Goal: Transaction & Acquisition: Purchase product/service

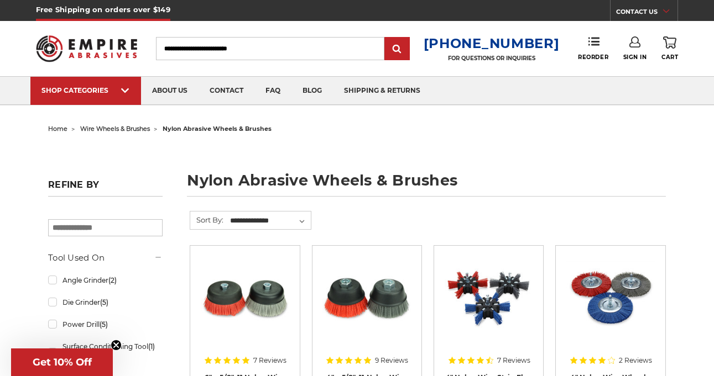
click at [472, 320] on img at bounding box center [488, 298] width 88 height 88
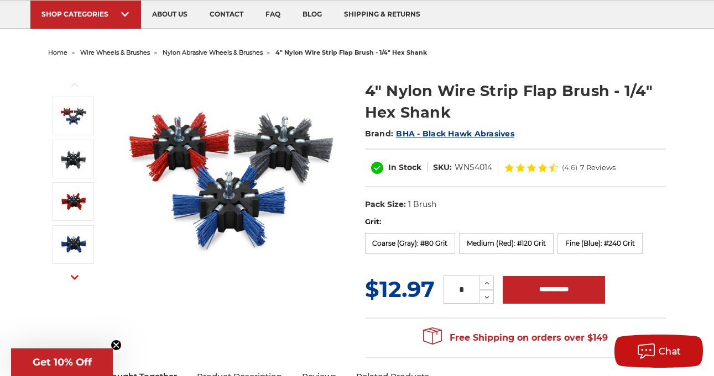
scroll to position [77, 0]
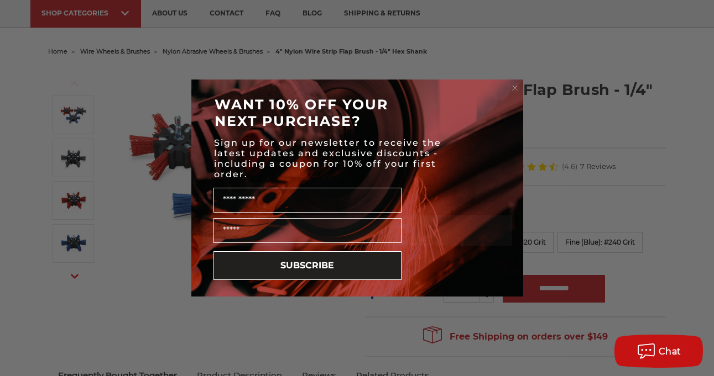
click at [514, 90] on circle "Close dialog" at bounding box center [514, 88] width 11 height 11
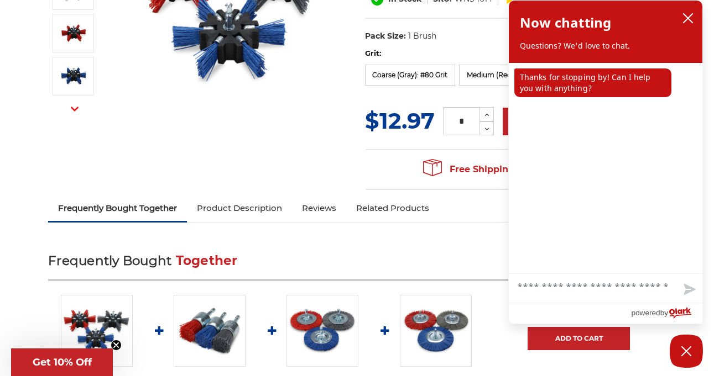
scroll to position [266, 0]
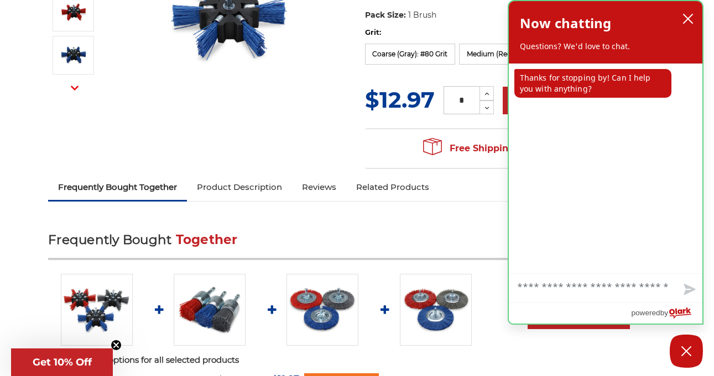
click at [696, 32] on div "Now chatting Questions? We'd love to chat." at bounding box center [605, 32] width 193 height 62
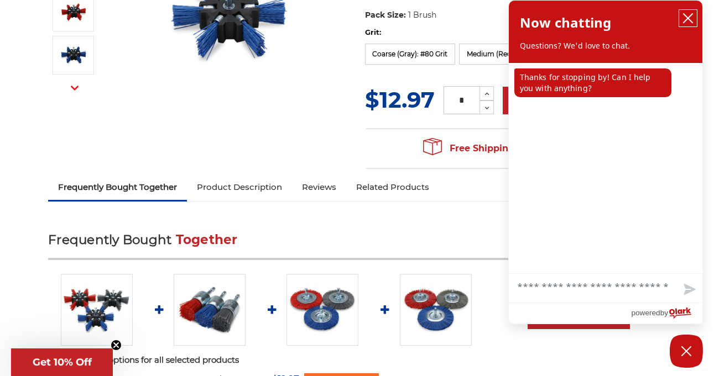
click at [689, 21] on icon "close chatbox" at bounding box center [687, 18] width 11 height 11
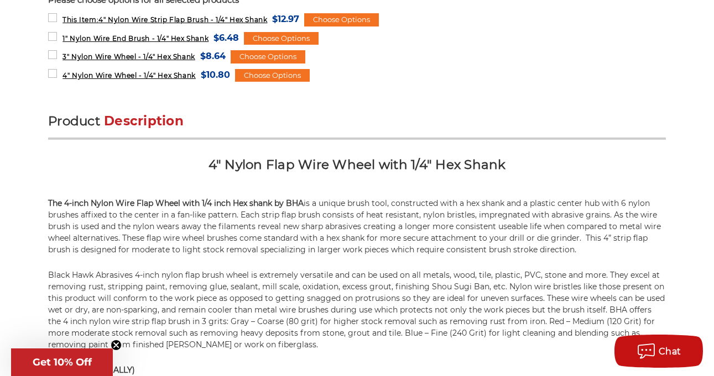
scroll to position [628, 0]
